Goal: Information Seeking & Learning: Learn about a topic

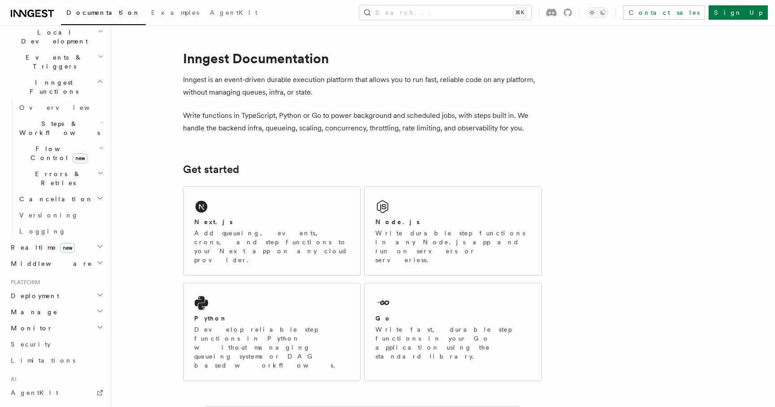
scroll to position [217, 0]
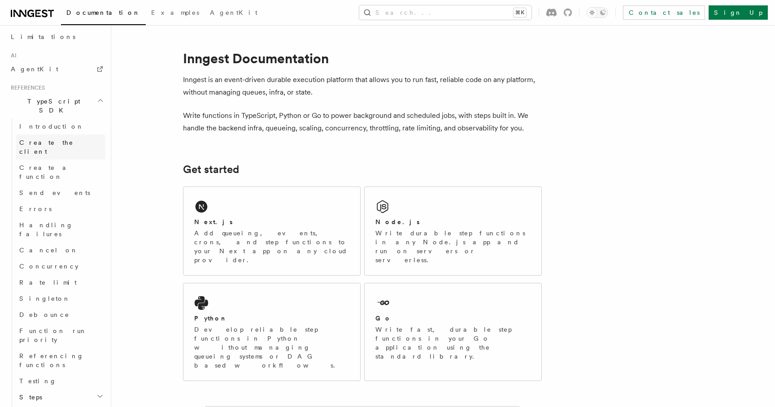
scroll to position [546, 0]
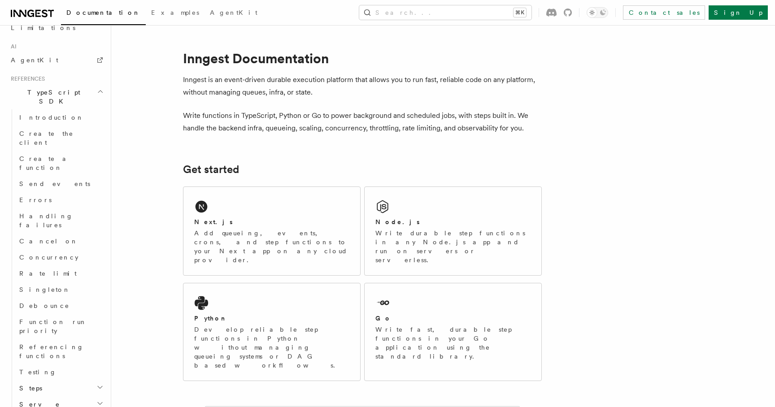
click at [87, 397] on h2 "Serve" at bounding box center [61, 405] width 90 height 16
click at [85, 380] on h2 "Steps" at bounding box center [61, 388] width 90 height 16
click at [85, 364] on link "Testing" at bounding box center [61, 372] width 90 height 16
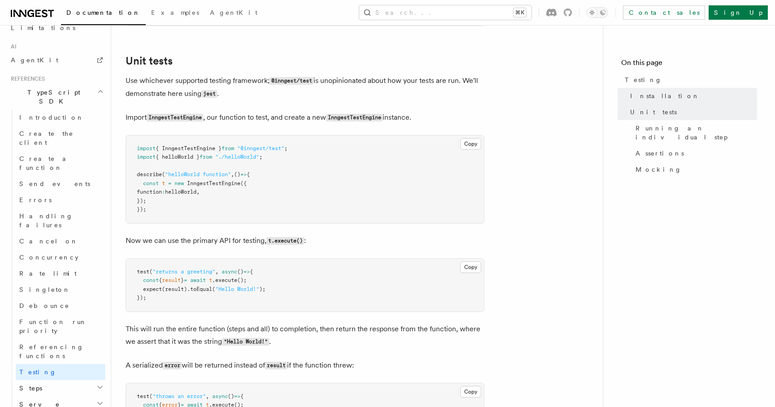
scroll to position [290, 0]
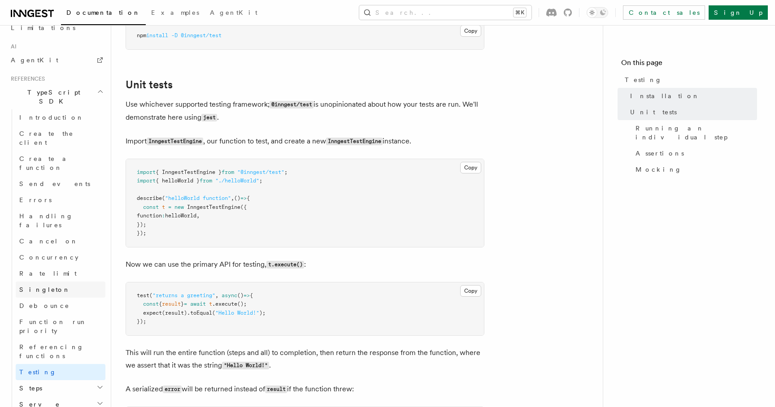
click at [77, 282] on link "Singleton" at bounding box center [61, 290] width 90 height 16
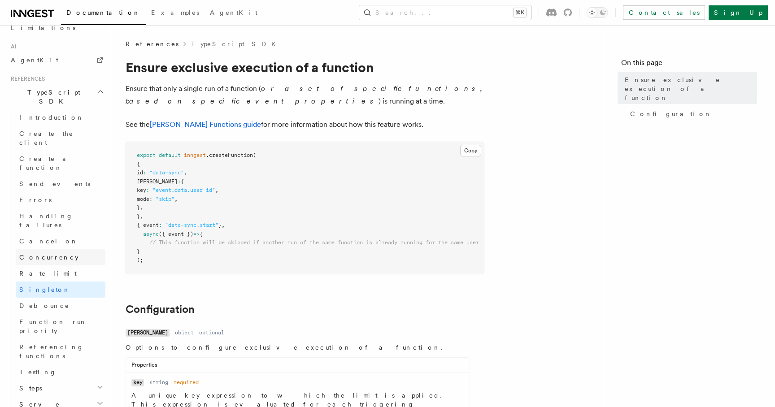
click at [77, 249] on link "Concurrency" at bounding box center [61, 257] width 90 height 16
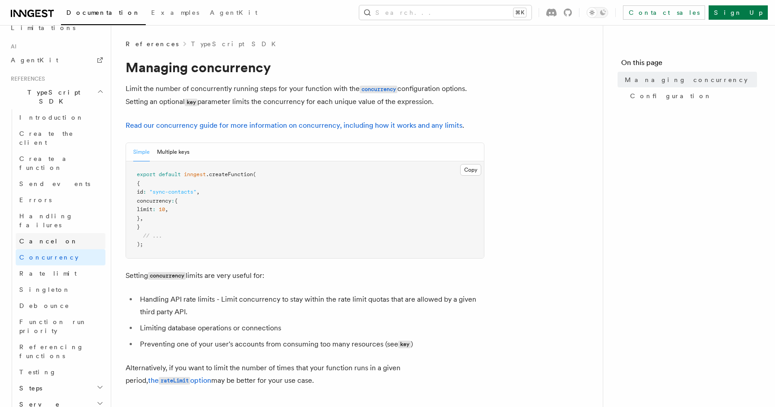
click at [78, 233] on link "Cancel on" at bounding box center [61, 241] width 90 height 16
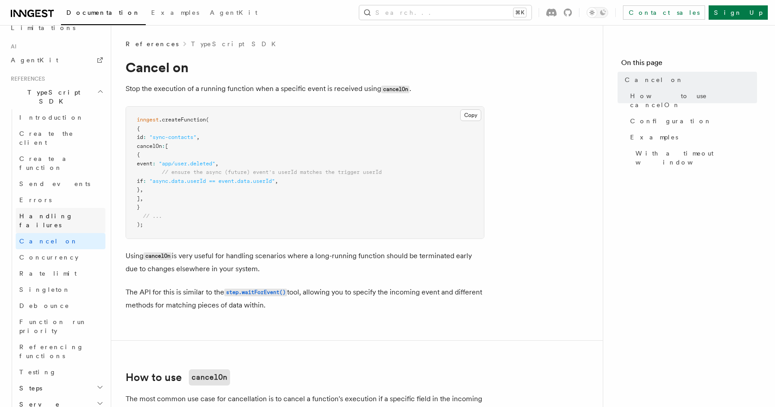
click at [79, 208] on link "Handling failures" at bounding box center [61, 220] width 90 height 25
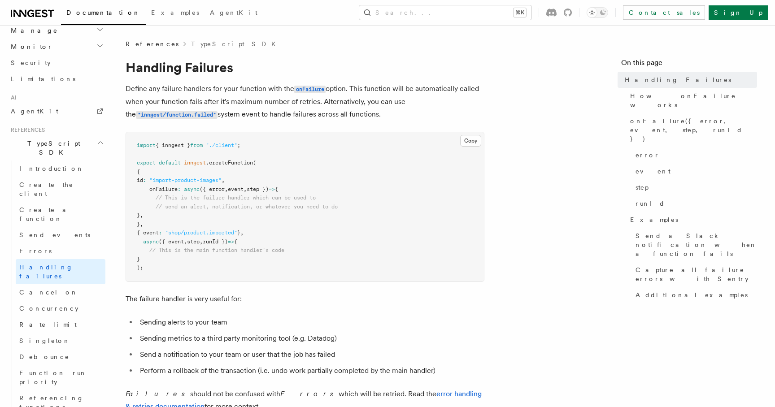
scroll to position [492, 0]
click at [66, 209] on span "Create a function" at bounding box center [45, 217] width 53 height 16
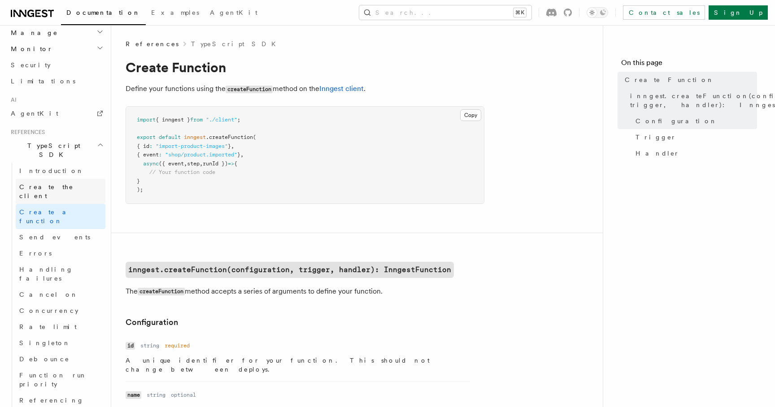
click at [69, 179] on link "Create the client" at bounding box center [61, 191] width 90 height 25
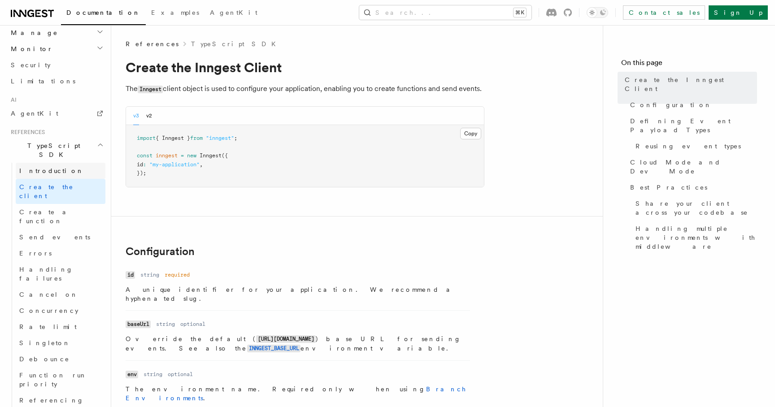
click at [69, 163] on link "Introduction" at bounding box center [61, 171] width 90 height 16
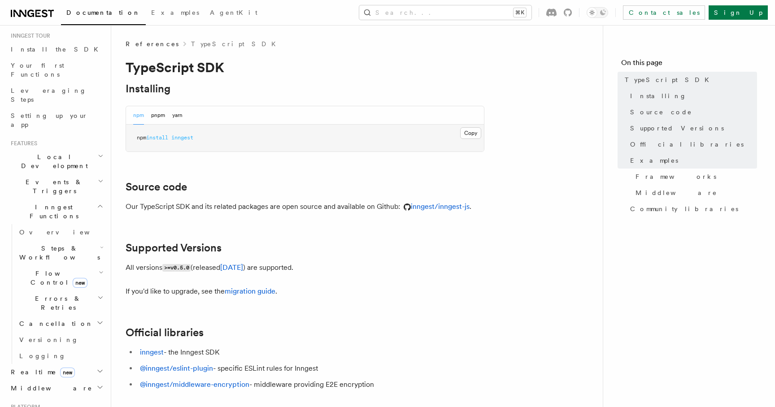
scroll to position [53, 0]
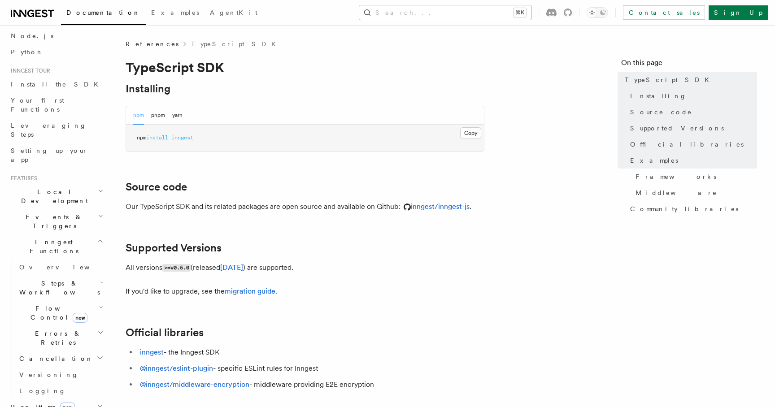
click at [450, 17] on button "Search... ⌘K" at bounding box center [445, 12] width 172 height 14
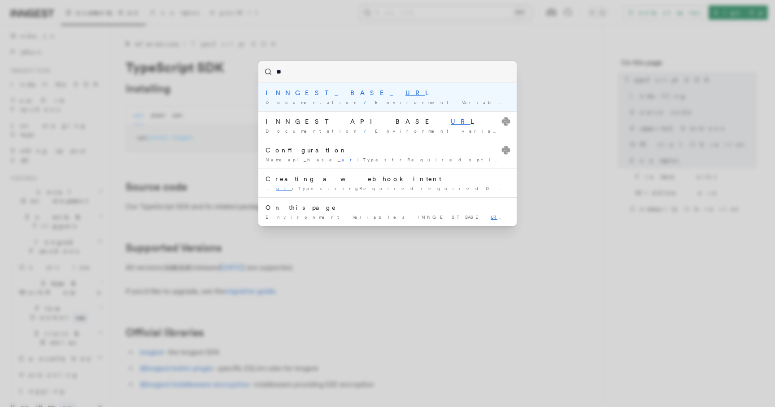
type input "***"
type input "****"
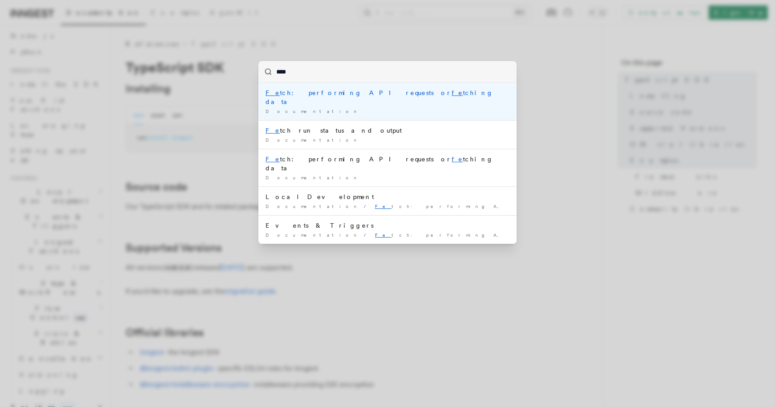
type input "*****"
click at [398, 91] on div "Fetch : performing API requests or fetch ing data" at bounding box center [388, 97] width 244 height 18
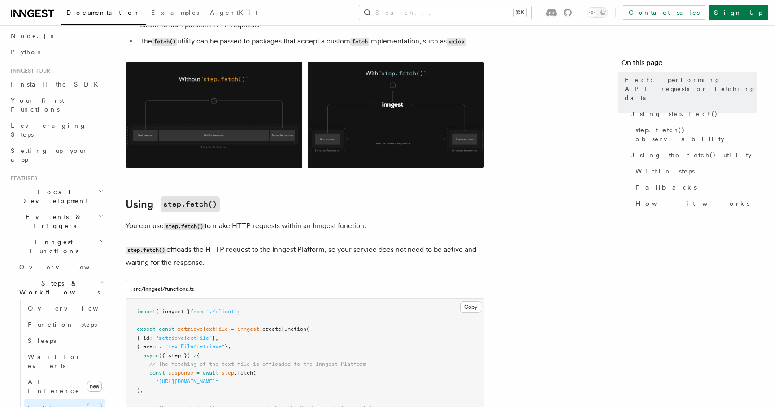
scroll to position [210, 0]
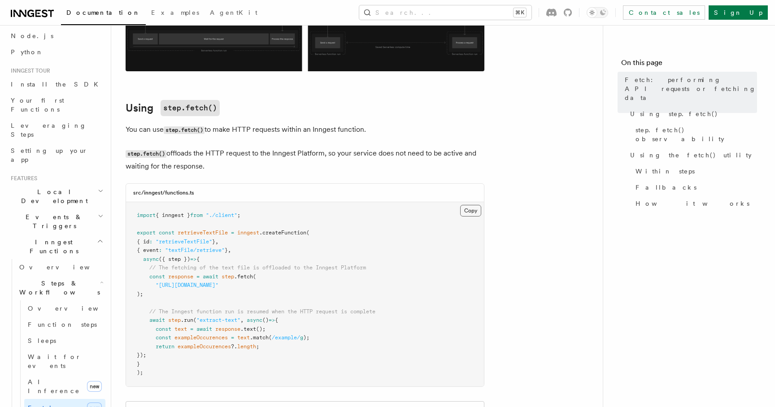
click at [468, 211] on button "Copy Copied" at bounding box center [470, 211] width 21 height 12
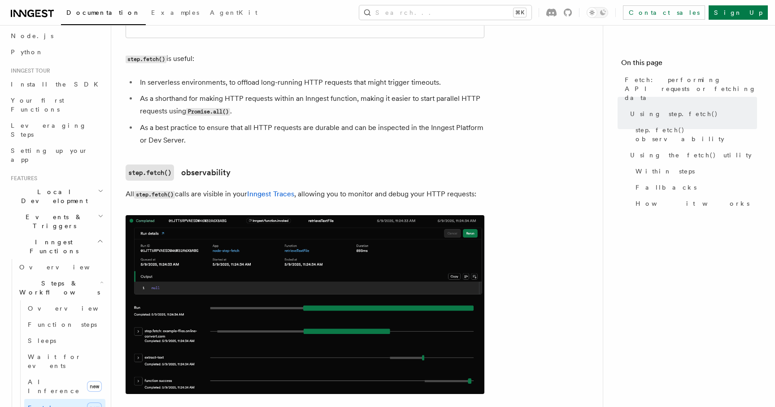
scroll to position [668, 0]
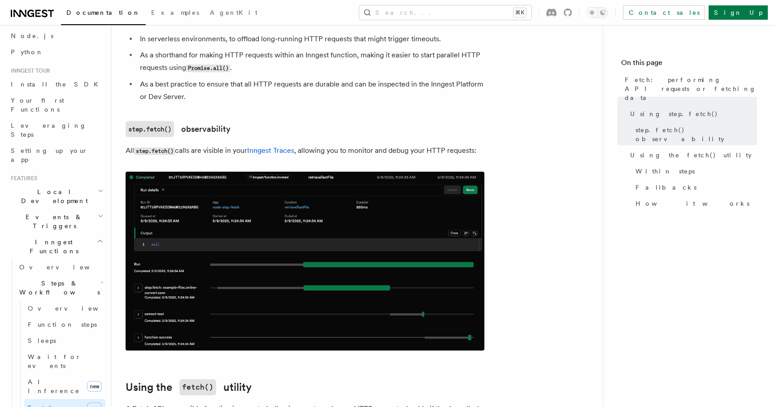
click at [179, 271] on img at bounding box center [305, 261] width 359 height 179
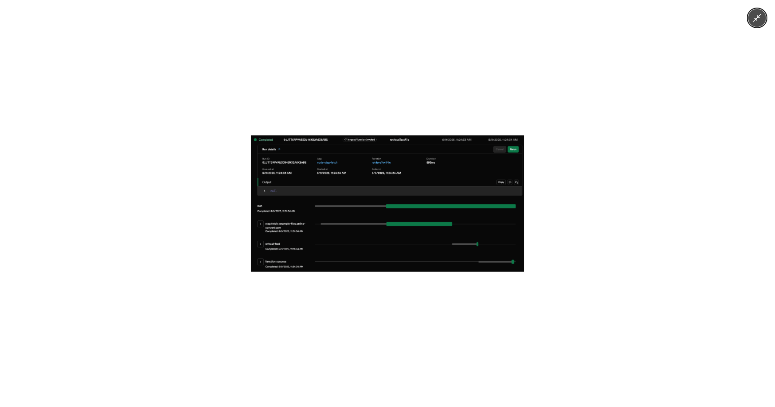
click at [264, 198] on img at bounding box center [387, 203] width 273 height 136
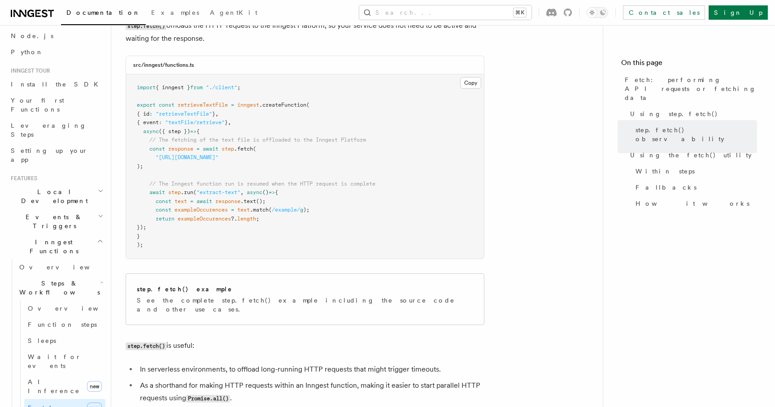
scroll to position [0, 0]
